Goal: Use online tool/utility

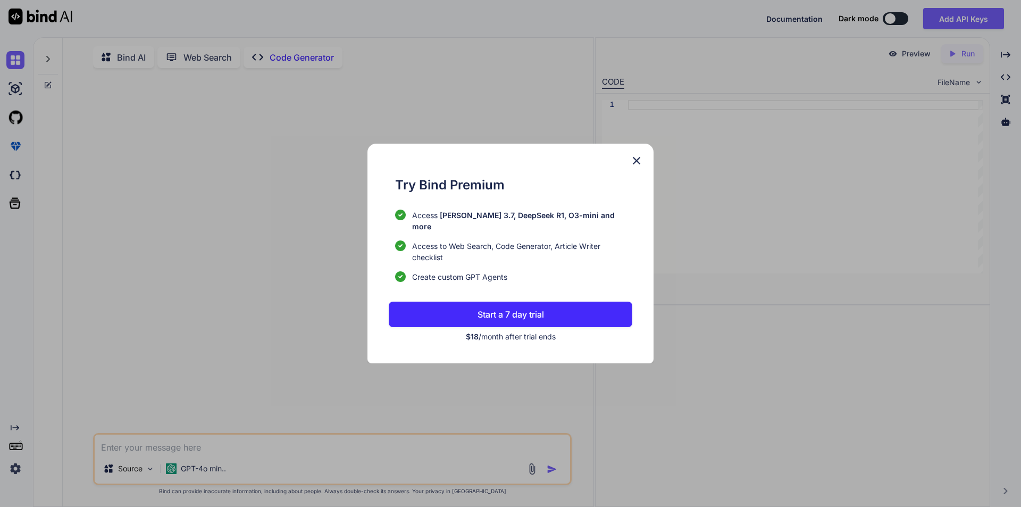
click at [636, 165] on img at bounding box center [636, 160] width 13 height 13
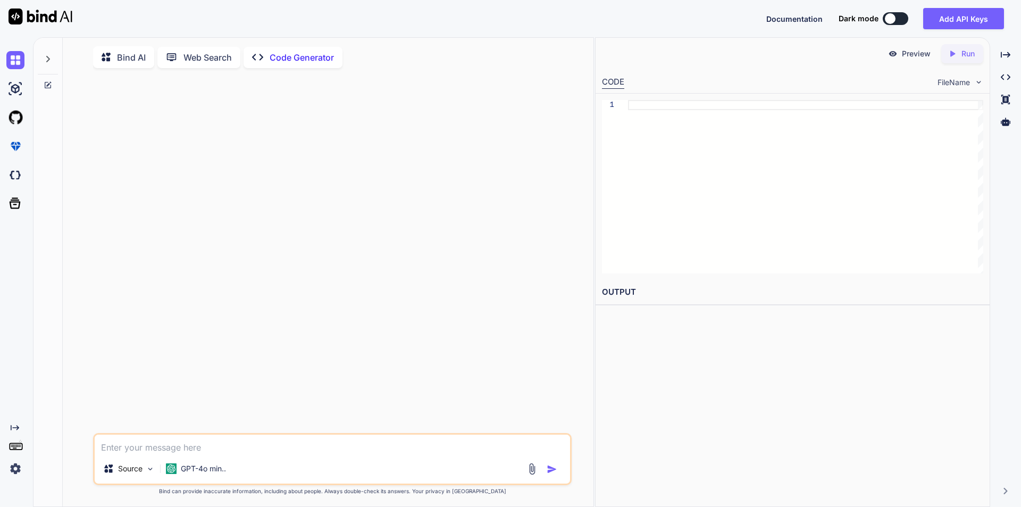
click at [356, 153] on div at bounding box center [333, 255] width 477 height 356
click at [309, 56] on p "Code Generator" at bounding box center [302, 57] width 64 height 13
click at [136, 57] on p "Bind AI" at bounding box center [131, 57] width 29 height 13
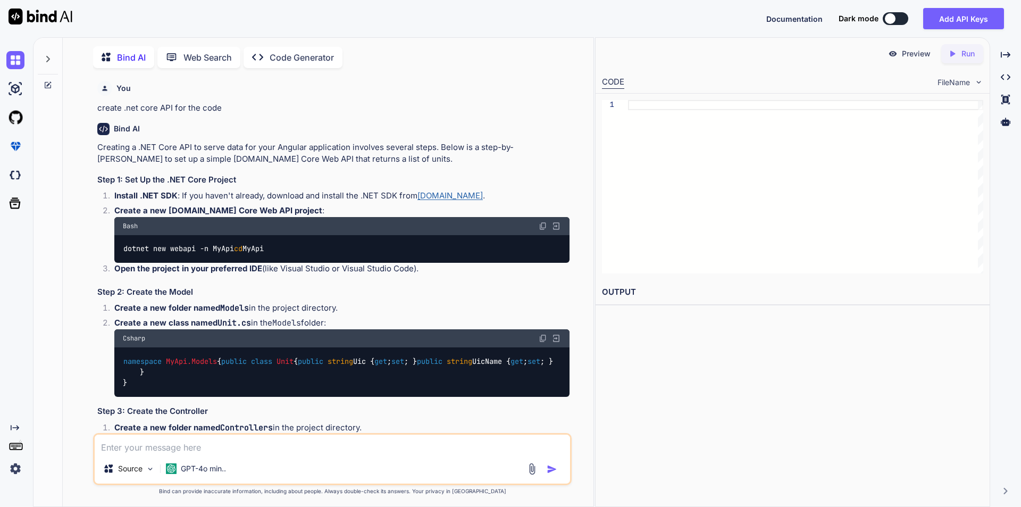
type textarea "x"
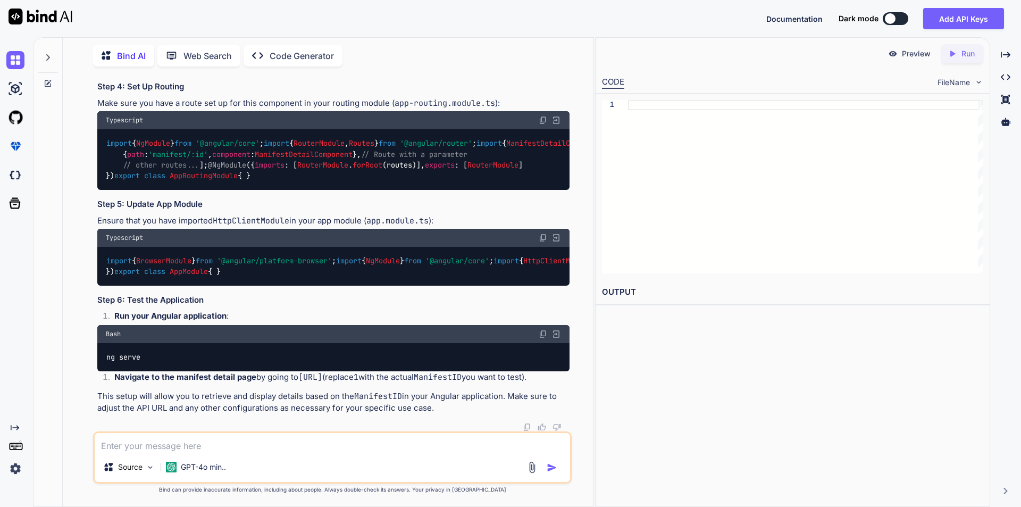
scroll to position [8484, 0]
